Goal: Task Accomplishment & Management: Use online tool/utility

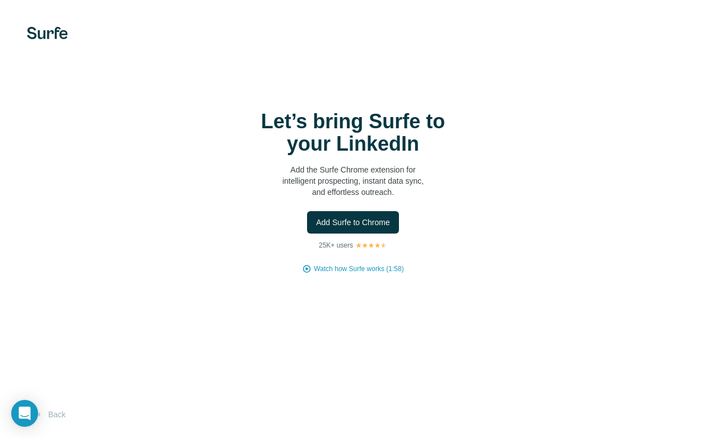
click at [361, 210] on div "Let’s bring Surfe to your LinkedIn Add the Surfe Chrome extension for intellige…" at bounding box center [352, 192] width 661 height 164
click at [361, 217] on span "Add Surfe to Chrome" at bounding box center [353, 222] width 74 height 11
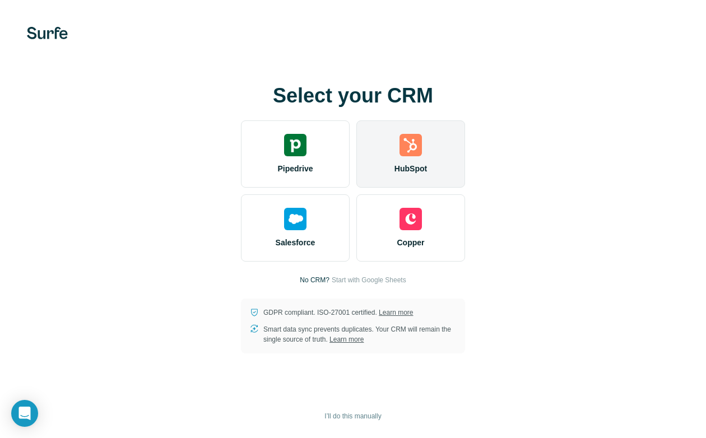
click at [412, 138] on img at bounding box center [410, 145] width 22 height 22
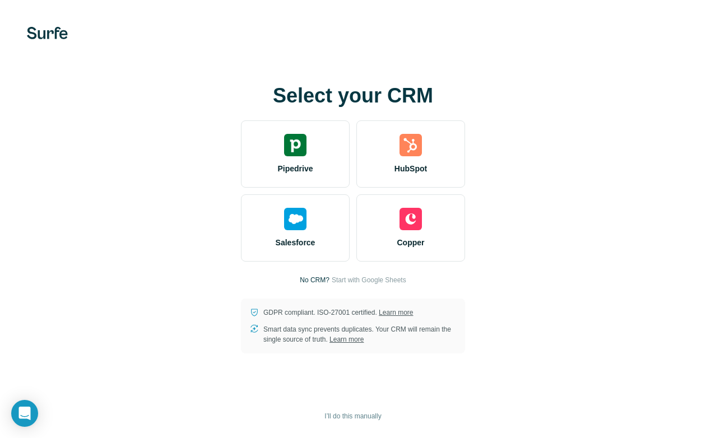
click at [420, 41] on div "Select your CRM Pipedrive HubSpot Salesforce Copper No CRM? Start with Google S…" at bounding box center [353, 219] width 706 height 438
click at [563, 49] on div "Select your CRM Pipedrive HubSpot Salesforce Copper No CRM? Start with Google S…" at bounding box center [353, 219] width 706 height 438
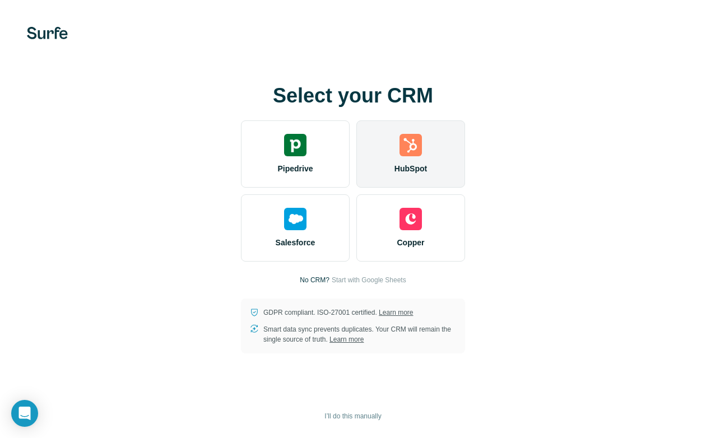
click at [390, 164] on div "HubSpot" at bounding box center [410, 153] width 109 height 67
click at [384, 164] on div "HubSpot" at bounding box center [410, 153] width 109 height 67
click at [397, 162] on div "HubSpot" at bounding box center [410, 153] width 109 height 67
